Goal: Browse casually

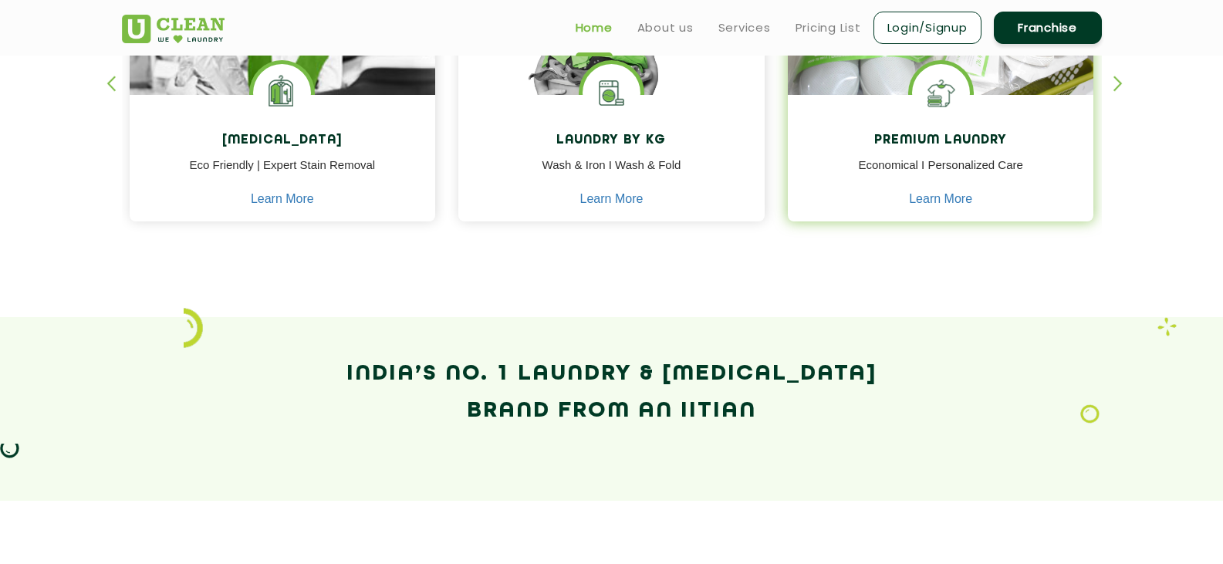
scroll to position [771, 0]
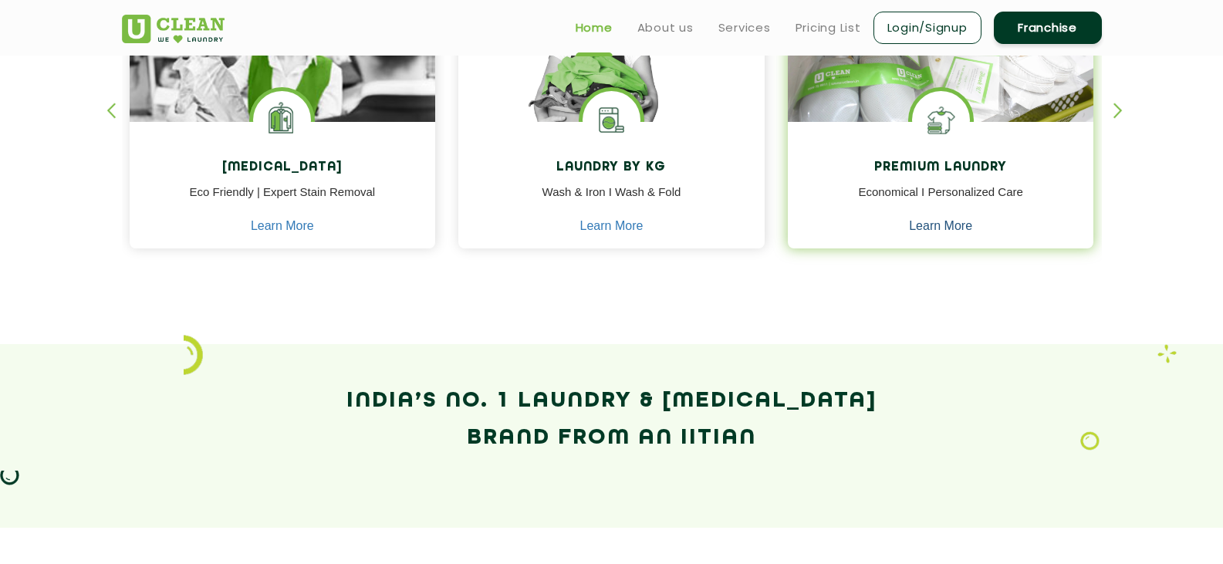
click at [947, 228] on link "Learn More" at bounding box center [940, 226] width 63 height 14
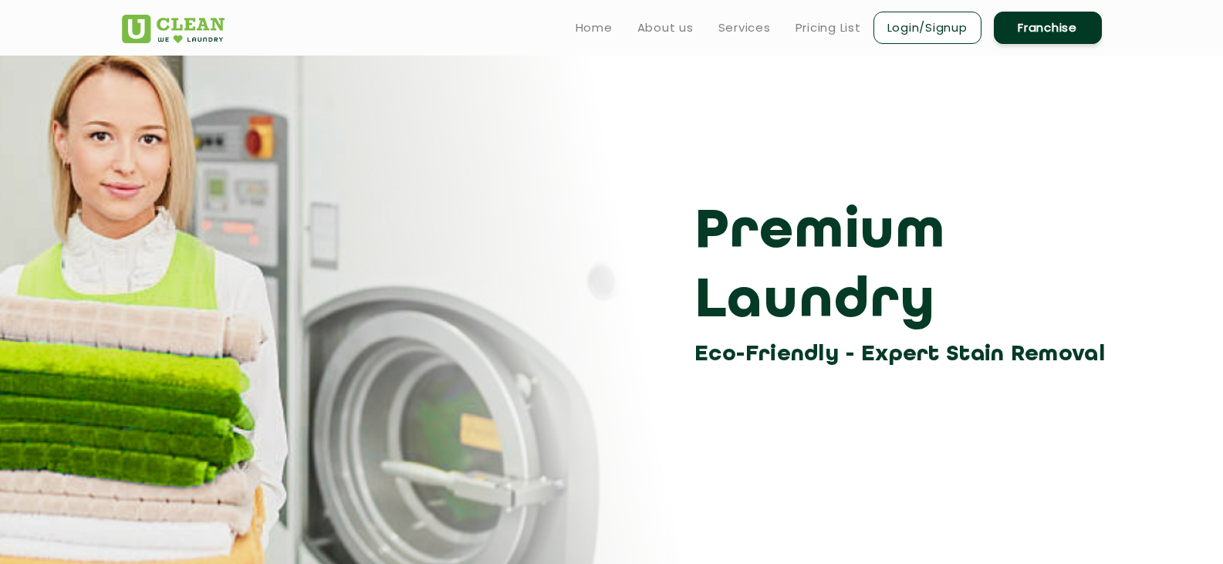
drag, startPoint x: 603, startPoint y: 25, endPoint x: 619, endPoint y: 32, distance: 17.6
click at [603, 25] on link "Home" at bounding box center [593, 28] width 37 height 19
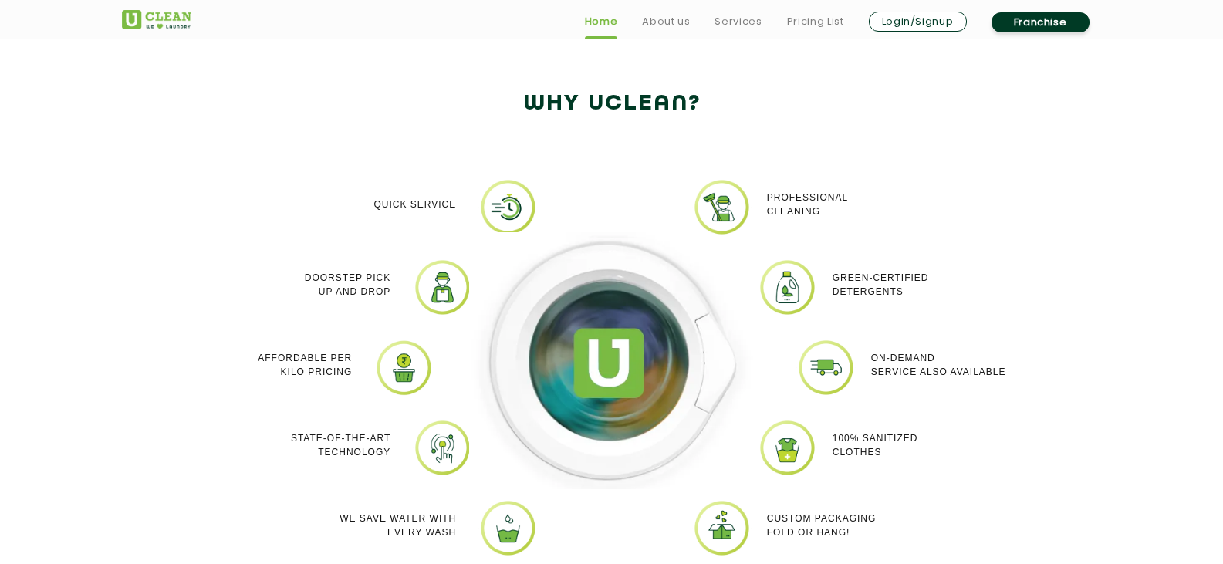
scroll to position [1311, 0]
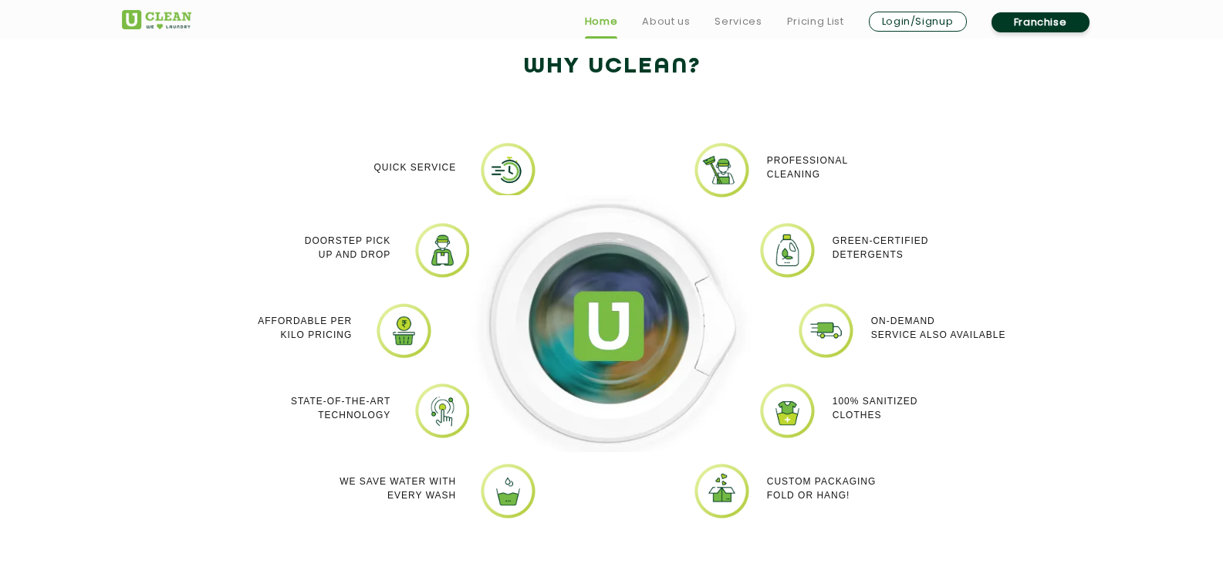
click at [873, 255] on p "Green-Certified Detergents" at bounding box center [880, 248] width 96 height 28
click at [948, 336] on p "On-demand service also available" at bounding box center [938, 328] width 135 height 28
drag, startPoint x: 893, startPoint y: 400, endPoint x: 911, endPoint y: 475, distance: 77.1
click at [892, 400] on p "100% Sanitized Clothes" at bounding box center [875, 408] width 86 height 28
drag, startPoint x: 856, startPoint y: 471, endPoint x: 789, endPoint y: 511, distance: 77.5
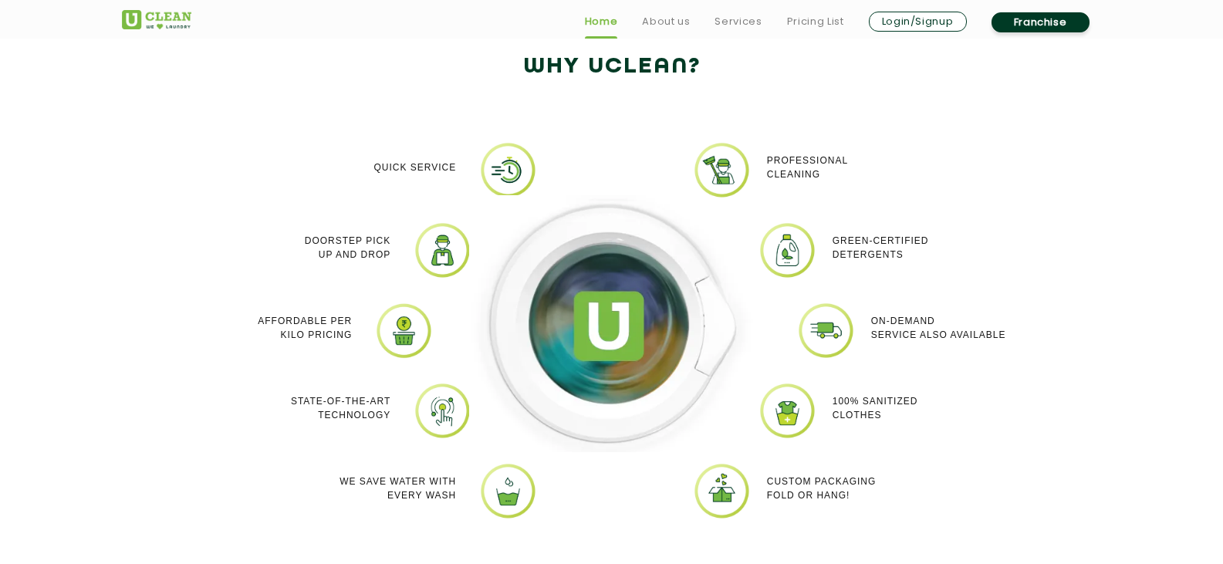
click at [850, 478] on div "Custom packaging Fold or Hang!" at bounding box center [867, 488] width 200 height 52
click at [717, 509] on img at bounding box center [722, 491] width 58 height 58
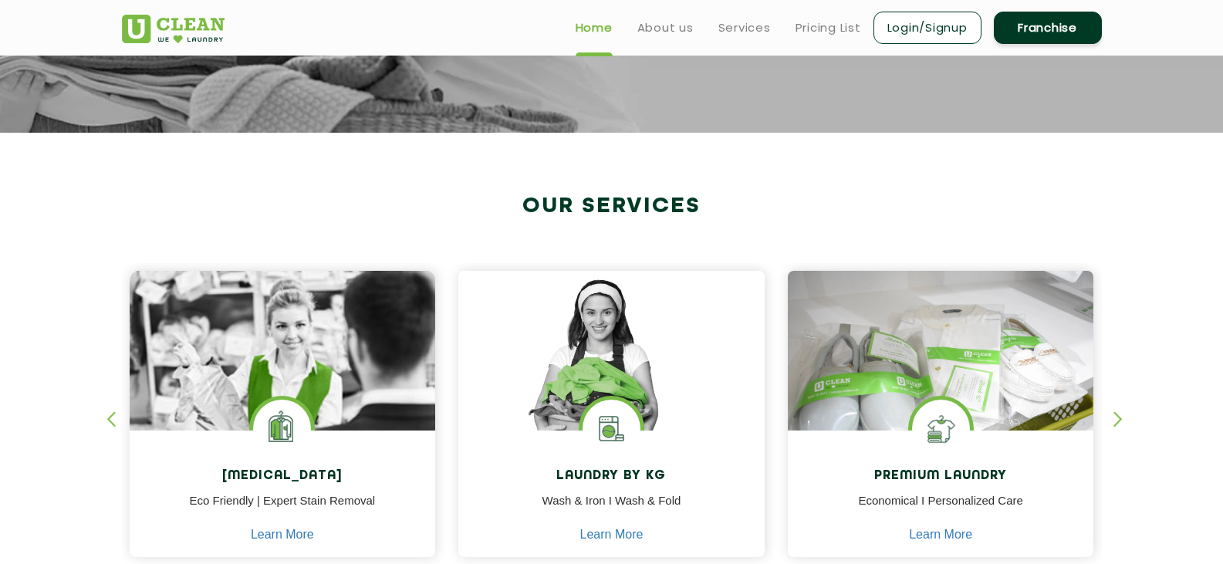
scroll to position [0, 0]
